Goal: Task Accomplishment & Management: Use online tool/utility

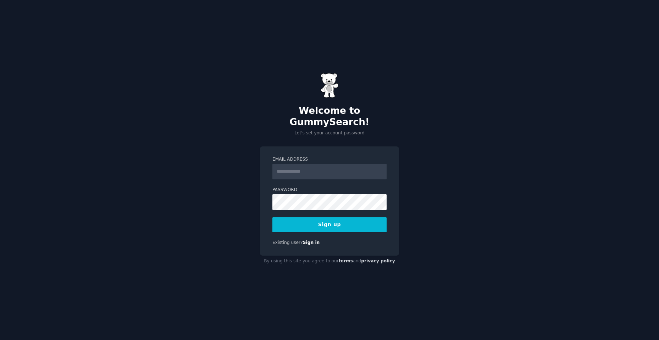
click at [315, 166] on input "Email Address" at bounding box center [330, 172] width 114 height 16
type input "**********"
click at [328, 225] on button "Sign up" at bounding box center [330, 225] width 114 height 15
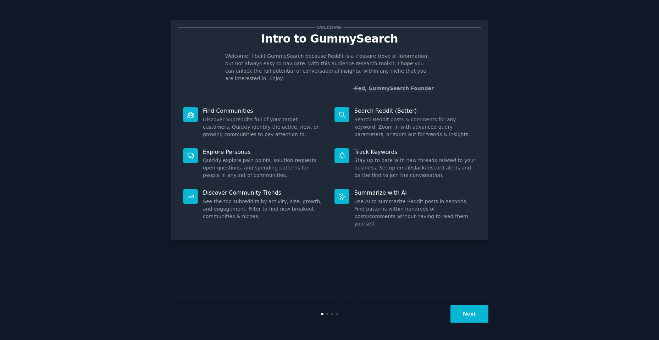
click at [471, 313] on button "Next" at bounding box center [470, 314] width 38 height 17
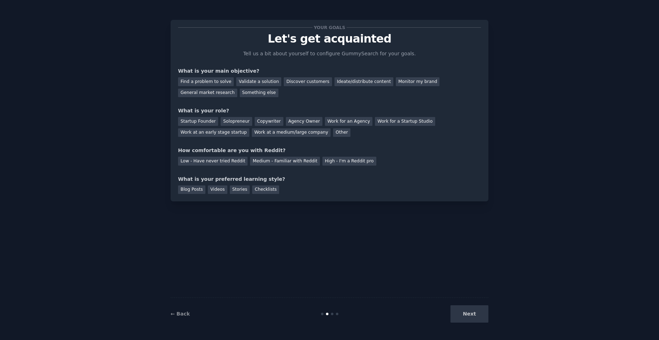
click at [471, 313] on div "Next" at bounding box center [436, 314] width 106 height 17
click at [335, 80] on div "Ideate/distribute content" at bounding box center [364, 81] width 59 height 9
click at [237, 89] on div "General market research" at bounding box center [207, 93] width 59 height 9
click at [351, 84] on div "Ideate/distribute content" at bounding box center [364, 81] width 59 height 9
click at [207, 122] on div "Startup Founder" at bounding box center [198, 121] width 40 height 9
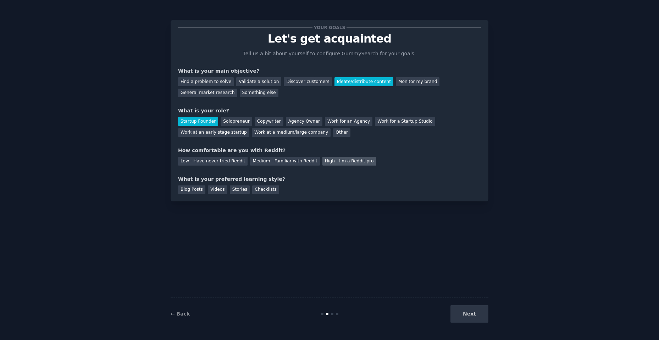
click at [347, 160] on div "High - I'm a Reddit pro" at bounding box center [350, 161] width 54 height 9
click at [195, 188] on div "Blog Posts" at bounding box center [191, 190] width 27 height 9
click at [472, 311] on button "Next" at bounding box center [470, 314] width 38 height 17
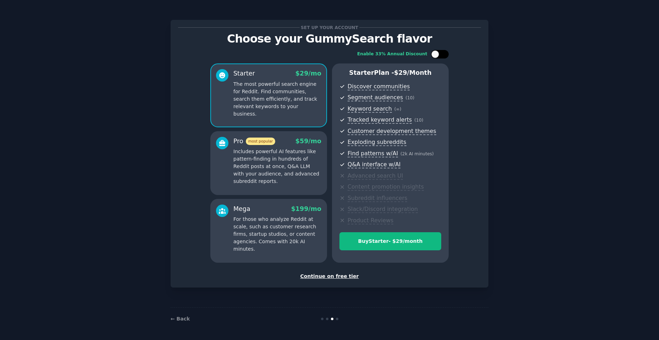
click at [437, 52] on div at bounding box center [436, 54] width 8 height 8
click at [439, 55] on div at bounding box center [440, 54] width 18 height 9
checkbox input "false"
click at [339, 275] on div "Continue on free tier" at bounding box center [329, 276] width 303 height 7
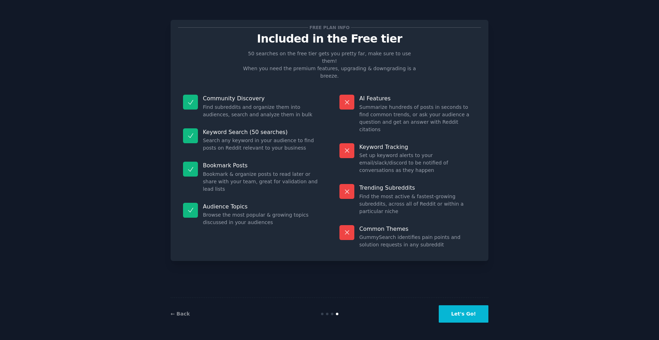
click at [476, 318] on button "Let's Go!" at bounding box center [464, 314] width 50 height 17
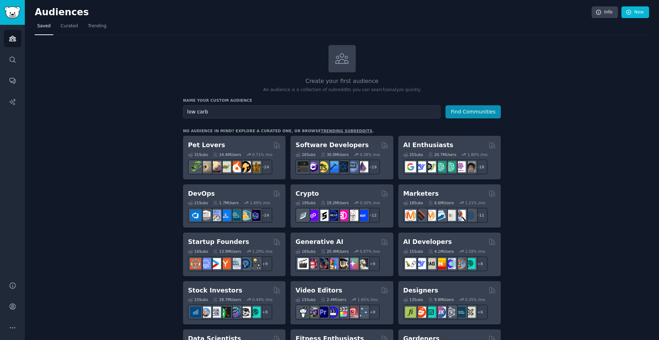
type input "low carb"
click at [454, 105] on div "Name your custom audience Audience Name low carb Find Communities" at bounding box center [342, 108] width 318 height 21
click at [460, 113] on button "Find Communities" at bounding box center [473, 111] width 55 height 13
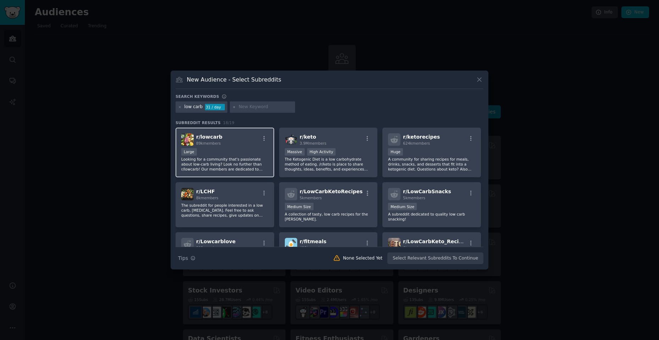
click at [221, 165] on p "Looking for a community that's passionate about low-carb living? Look no furthe…" at bounding box center [224, 164] width 87 height 15
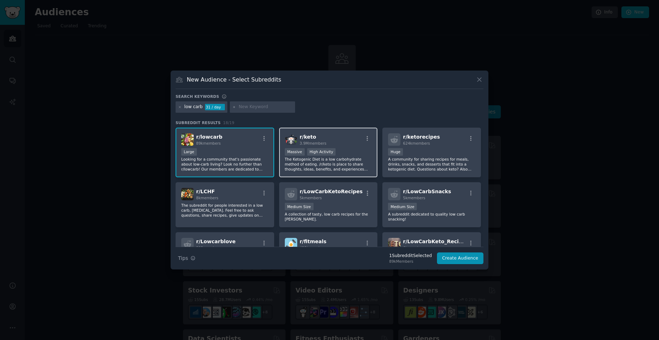
click at [324, 166] on p "The Ketogenic Diet is a low carbohydrate method of eating. /r/keto is place to …" at bounding box center [328, 164] width 87 height 15
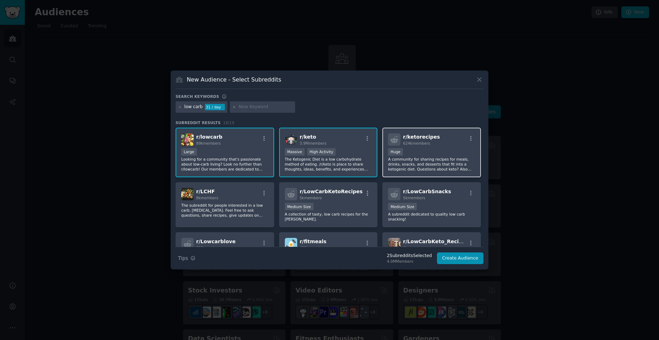
click at [411, 156] on div "Huge" at bounding box center [431, 152] width 87 height 9
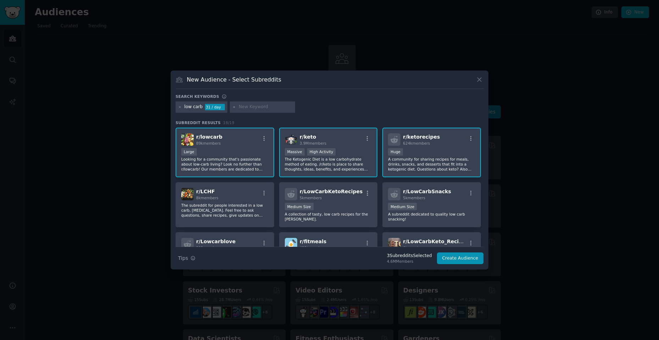
scroll to position [35, 0]
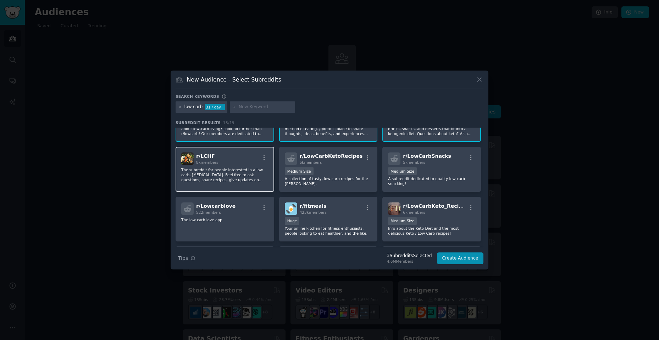
click at [238, 178] on p "The subreddit for people interested in a low carb, high fat diet. Feel free to …" at bounding box center [224, 175] width 87 height 15
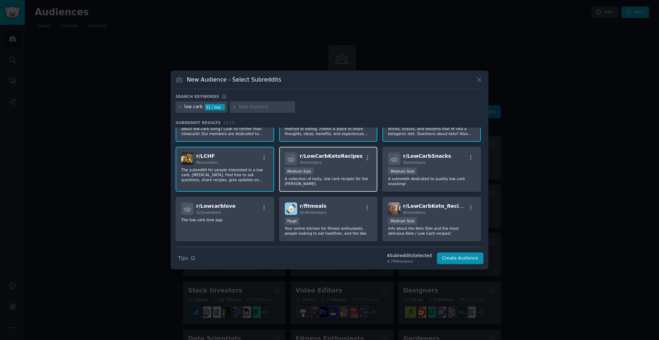
click at [361, 182] on p "A collection of tasty, low carb recipes for the keto dieter." at bounding box center [328, 181] width 87 height 10
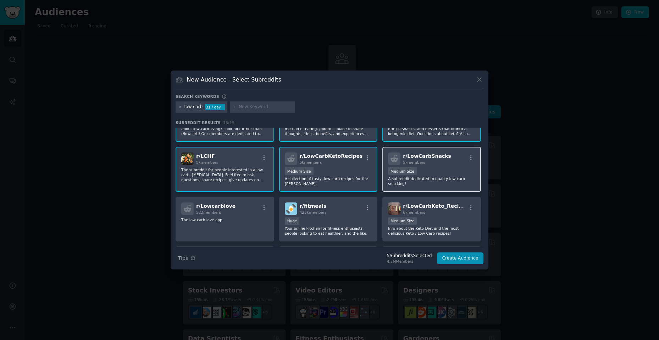
click at [403, 181] on div "r/ LowCarbSnacks 5k members Medium Size A subreddit dedicated to quality low ca…" at bounding box center [432, 169] width 99 height 45
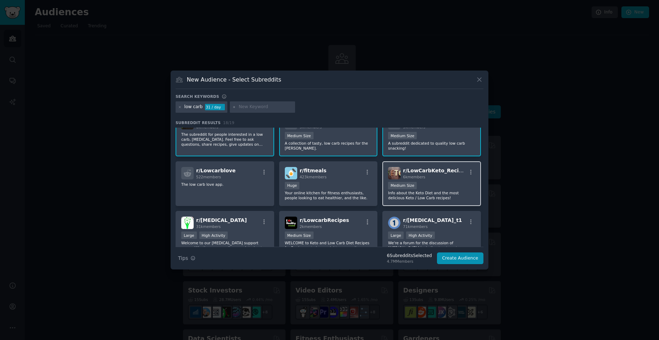
click at [403, 197] on p "Info about the Keto Diet and the most delicious Keto / Low Carb recipes!" at bounding box center [431, 196] width 87 height 10
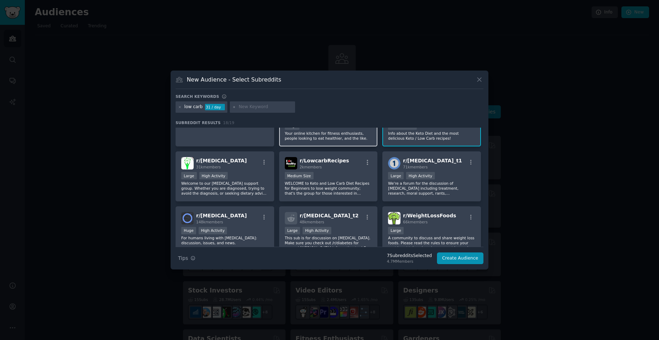
scroll to position [142, 0]
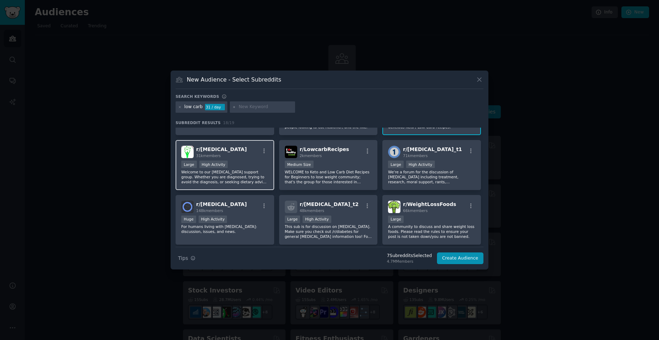
click at [245, 185] on div "r/ prediabetes 31k members Large High Activity Welcome to our prediabetes suppo…" at bounding box center [225, 165] width 99 height 50
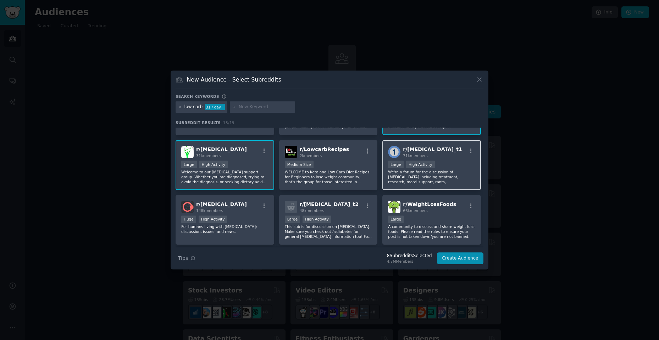
click at [404, 185] on div "r/ diabetes_t1 71k members Large High Activity We're a forum for the discussion…" at bounding box center [432, 165] width 99 height 50
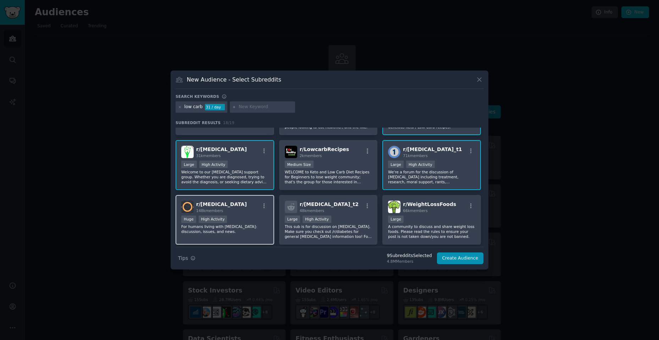
click at [229, 235] on div "r/ diabetes 148k members Huge High Activity For humans living with diabetes: di…" at bounding box center [225, 220] width 99 height 50
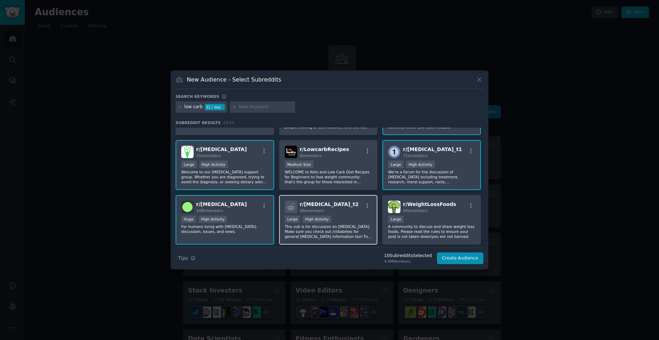
click at [326, 236] on p "This sub is for discussion on Type 2 Diabetes. Make sure you check out /r/diabe…" at bounding box center [328, 231] width 87 height 15
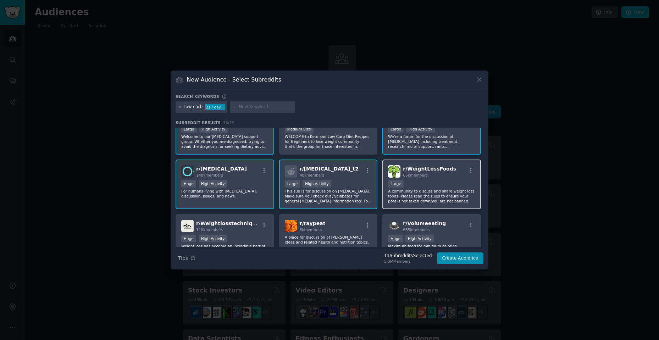
click at [425, 194] on p "A community to discuss and share weight loss foods. Please read the rules to en…" at bounding box center [431, 196] width 87 height 15
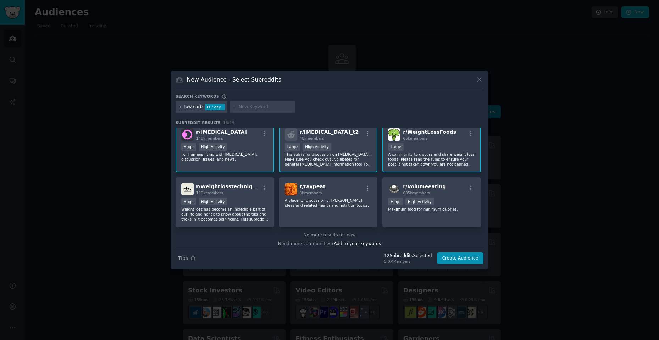
scroll to position [220, 0]
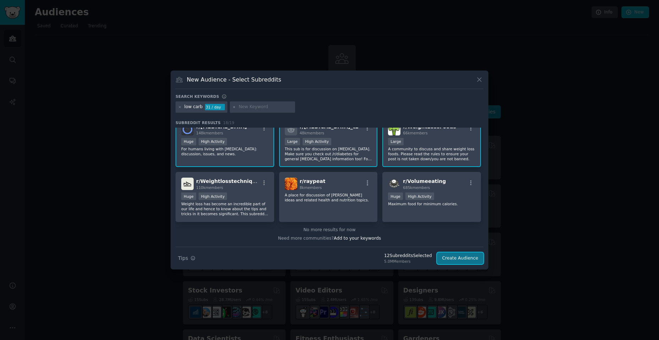
click at [463, 261] on button "Create Audience" at bounding box center [460, 259] width 47 height 12
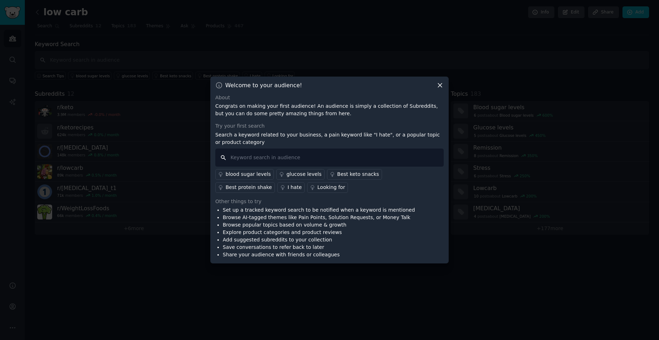
click at [277, 159] on input "text" at bounding box center [329, 158] width 229 height 18
click at [441, 86] on icon at bounding box center [440, 85] width 7 height 7
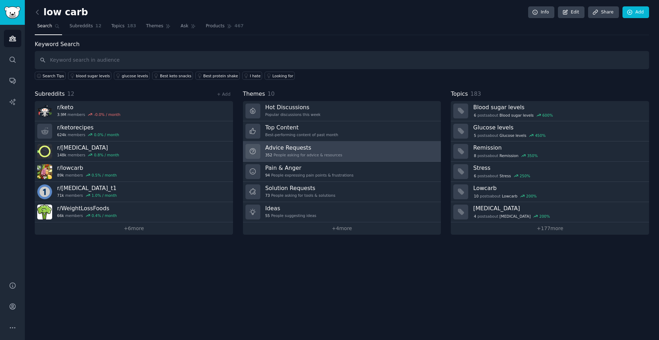
click at [347, 149] on link "Advice Requests 352 People asking for advice & resources" at bounding box center [342, 152] width 198 height 20
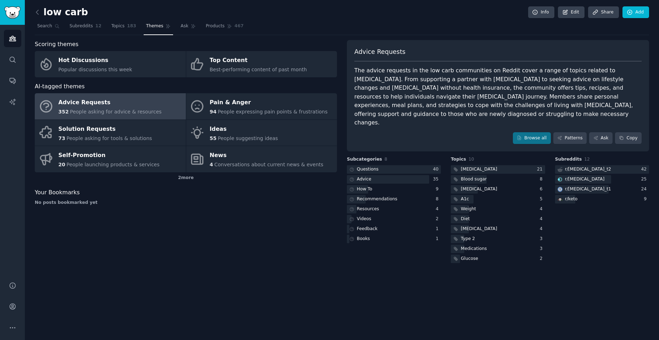
click at [345, 152] on div "Scoring themes Hot Discussions Popular discussions this week Top Content Best-p…" at bounding box center [342, 152] width 615 height 225
click at [152, 290] on div "low carb Info Edit Share Add Search Subreddits 12 Topics 183 Themes Ask Product…" at bounding box center [342, 170] width 635 height 340
click at [291, 230] on div "Scoring themes Hot Discussions Popular discussions this week Top Content Best-p…" at bounding box center [186, 152] width 302 height 225
